Goal: Task Accomplishment & Management: Manage account settings

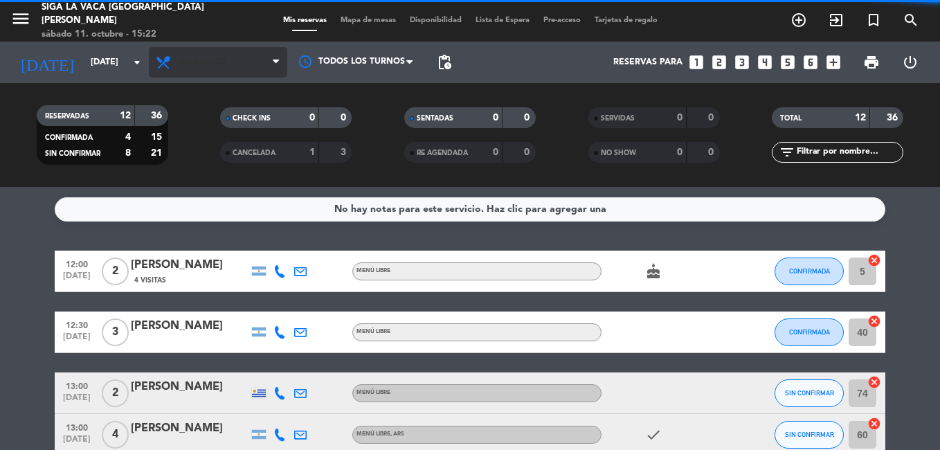
click at [231, 63] on span "Almuerzo" at bounding box center [218, 62] width 138 height 30
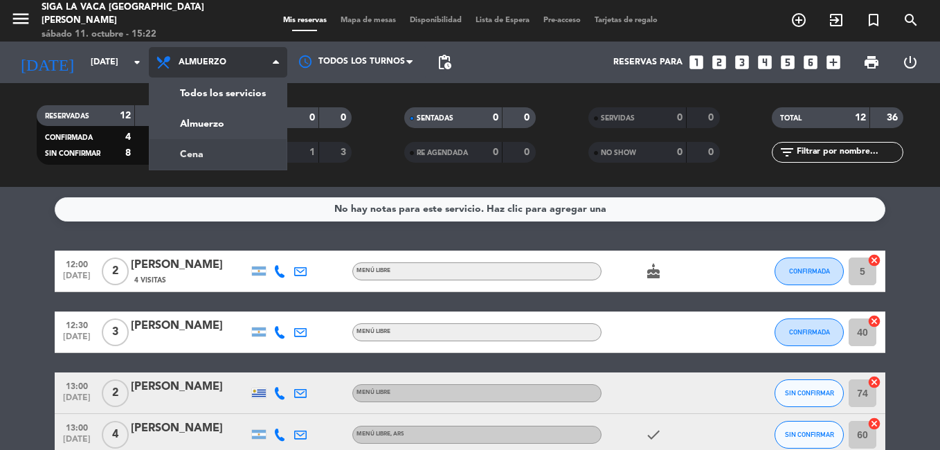
click at [255, 156] on div "menu Siga la vaca Puerto [PERSON_NAME] [DATE] 11. octubre - 15:22 Mis reservas …" at bounding box center [470, 93] width 940 height 187
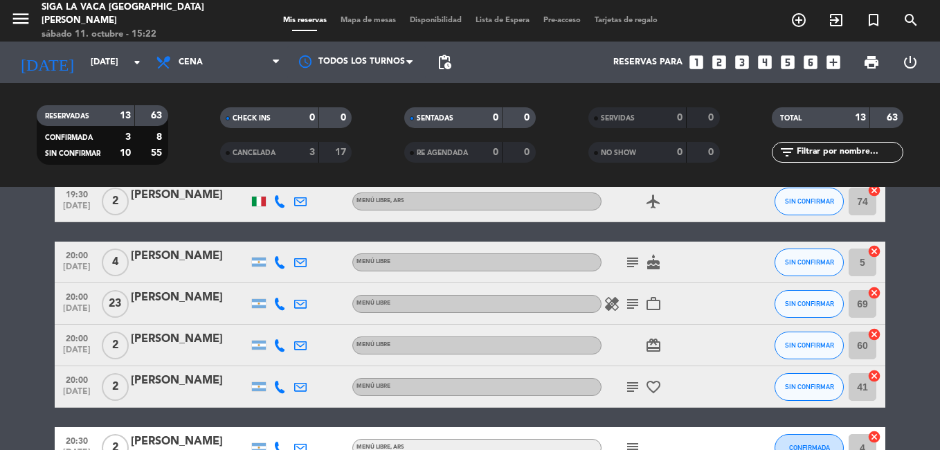
scroll to position [277, 0]
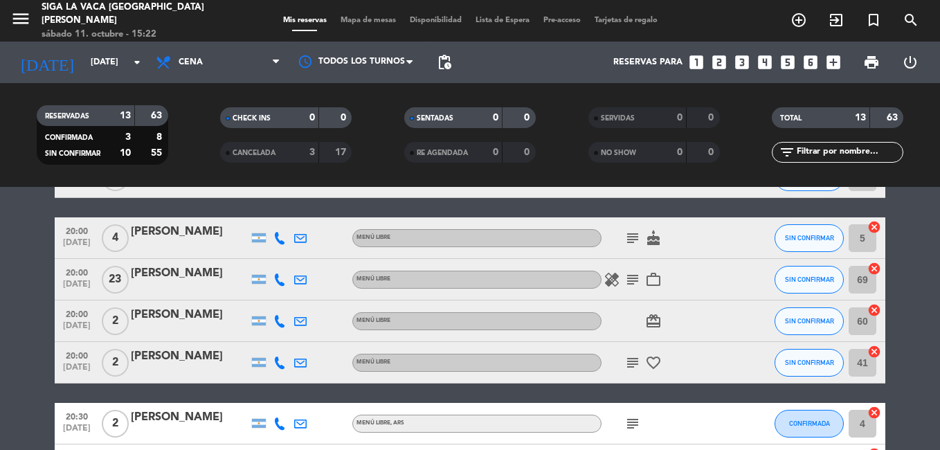
click at [631, 280] on icon "subject" at bounding box center [632, 279] width 17 height 17
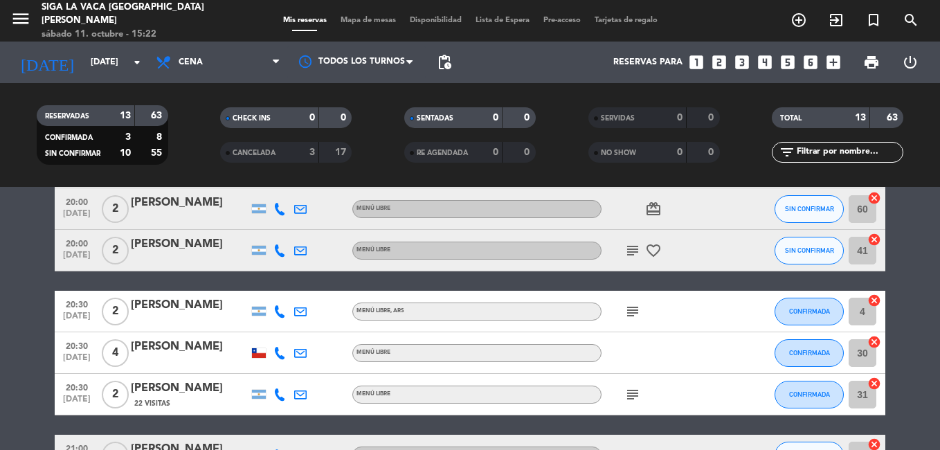
scroll to position [415, 0]
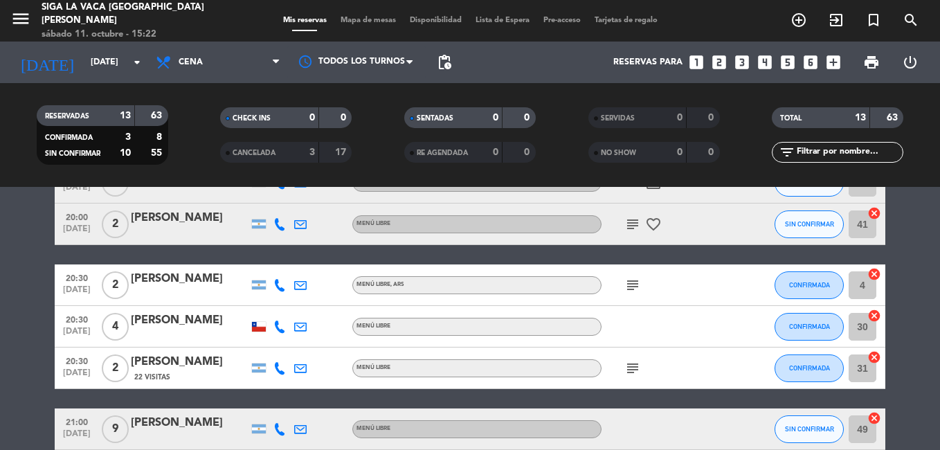
click at [624, 226] on icon "subject" at bounding box center [632, 224] width 17 height 17
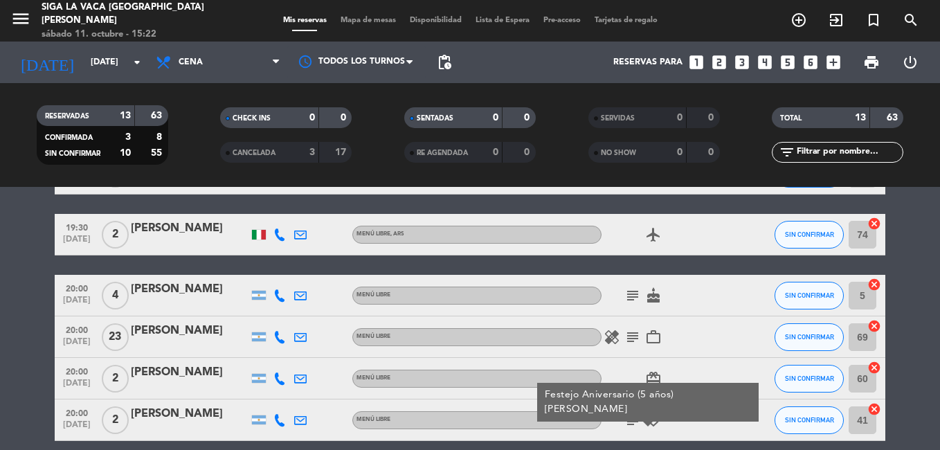
scroll to position [208, 0]
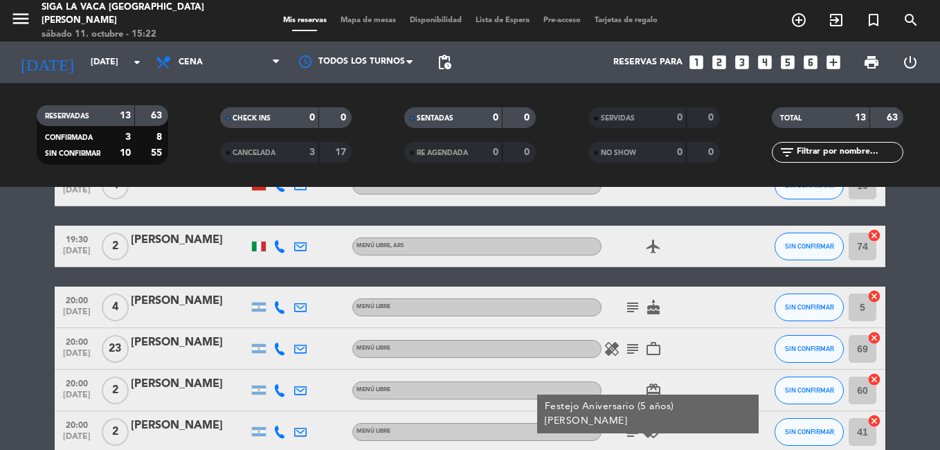
click at [627, 354] on icon "subject" at bounding box center [632, 349] width 17 height 17
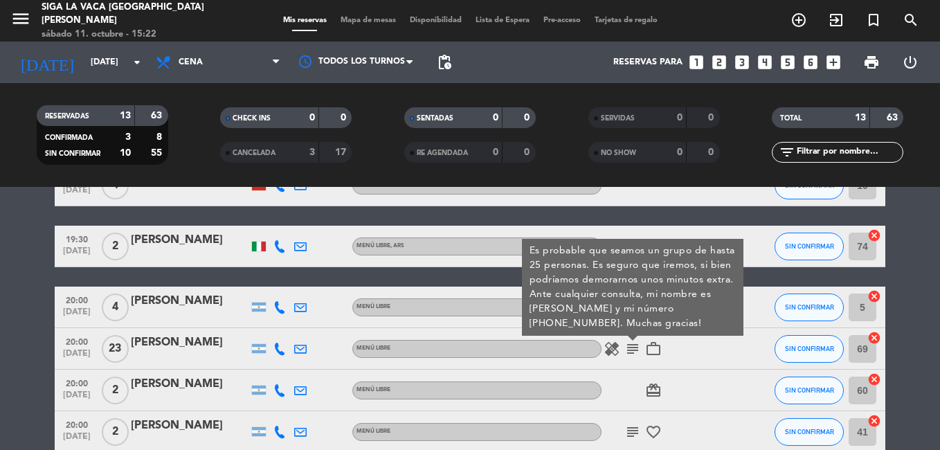
drag, startPoint x: 292, startPoint y: 354, endPoint x: 281, endPoint y: 354, distance: 11.1
click at [287, 354] on div "20:00 [DATE] [PERSON_NAME] libre healing subject Es probable que seamos un grup…" at bounding box center [470, 349] width 831 height 42
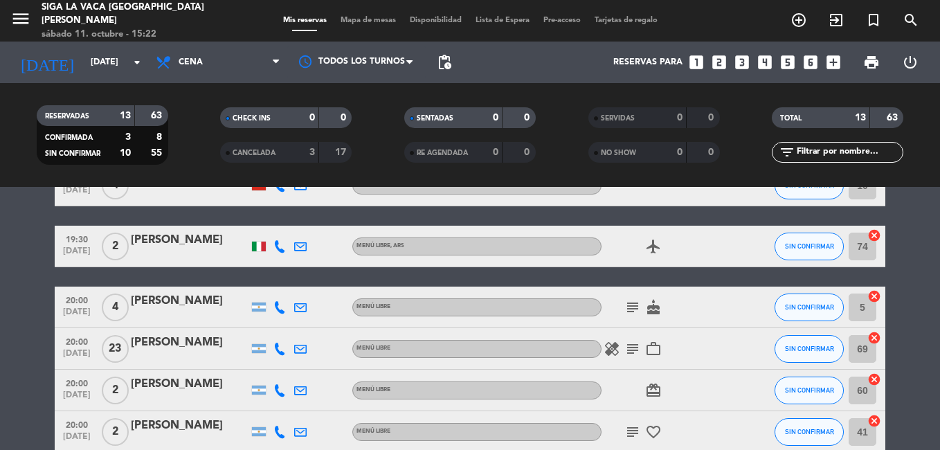
click at [281, 354] on icon at bounding box center [279, 349] width 12 height 12
click at [309, 326] on span at bounding box center [314, 325] width 11 height 11
